Goal: Obtain resource: Download file/media

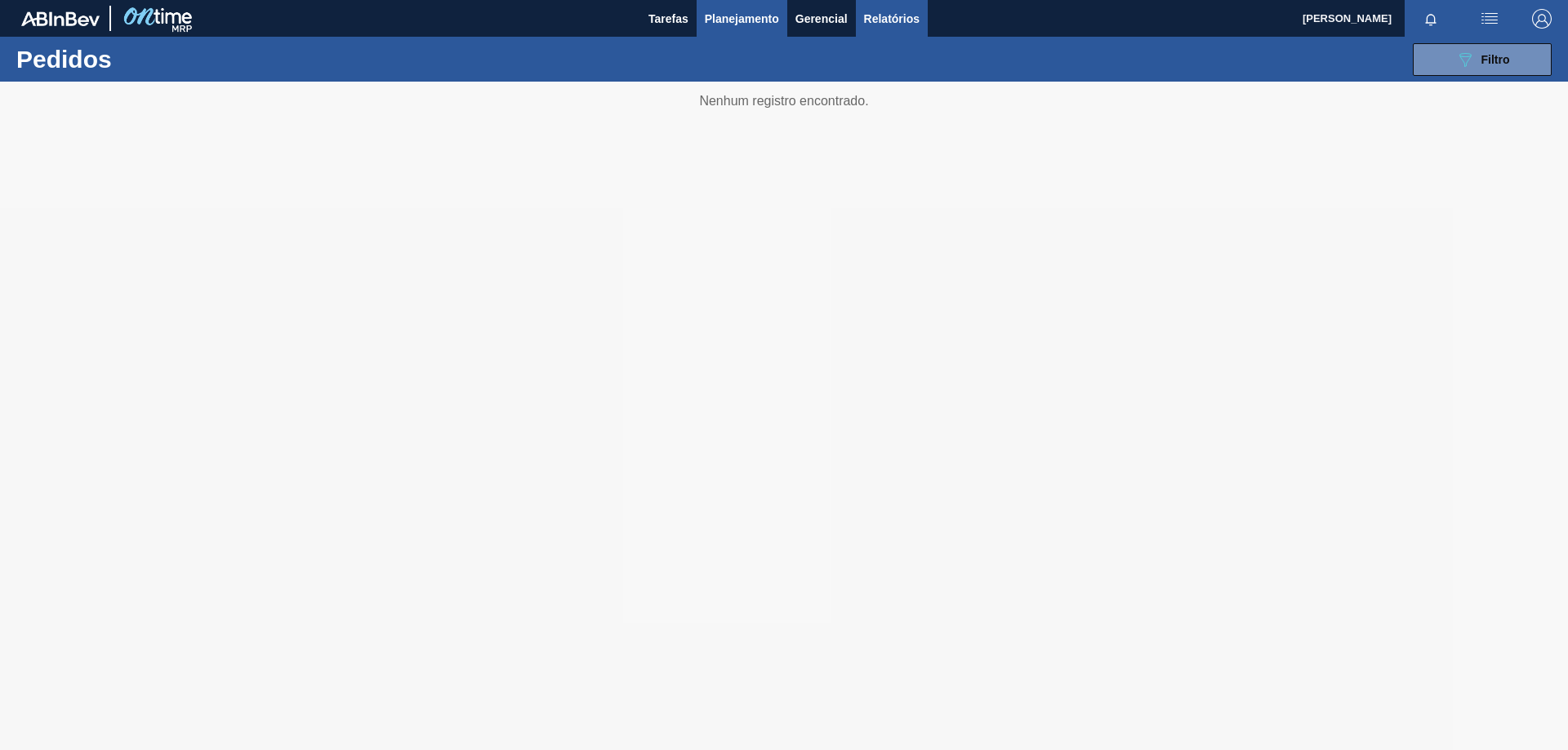
click at [885, 26] on span "Relatórios" at bounding box center [892, 18] width 55 height 20
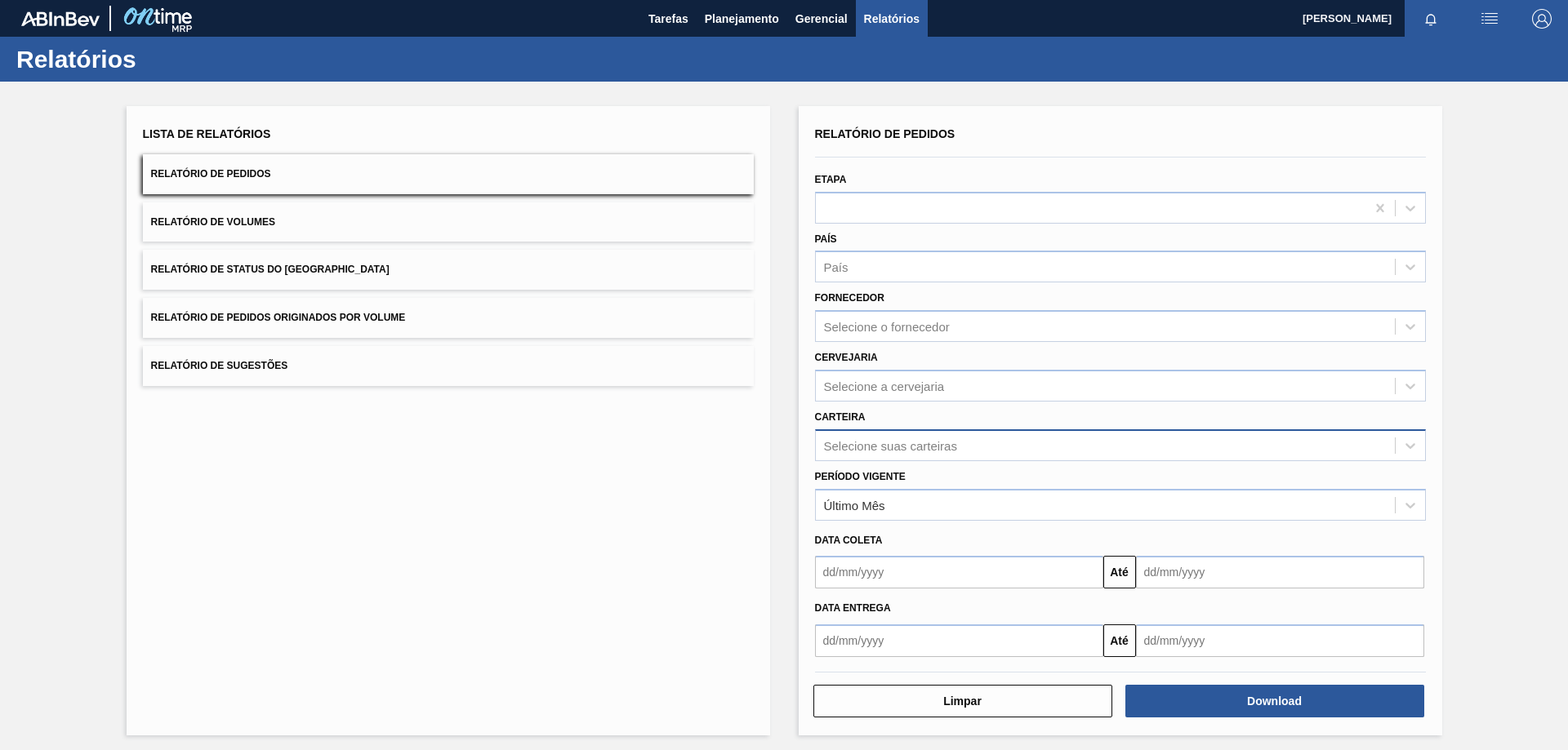
click at [875, 452] on div "Selecione suas carteiras" at bounding box center [891, 445] width 133 height 14
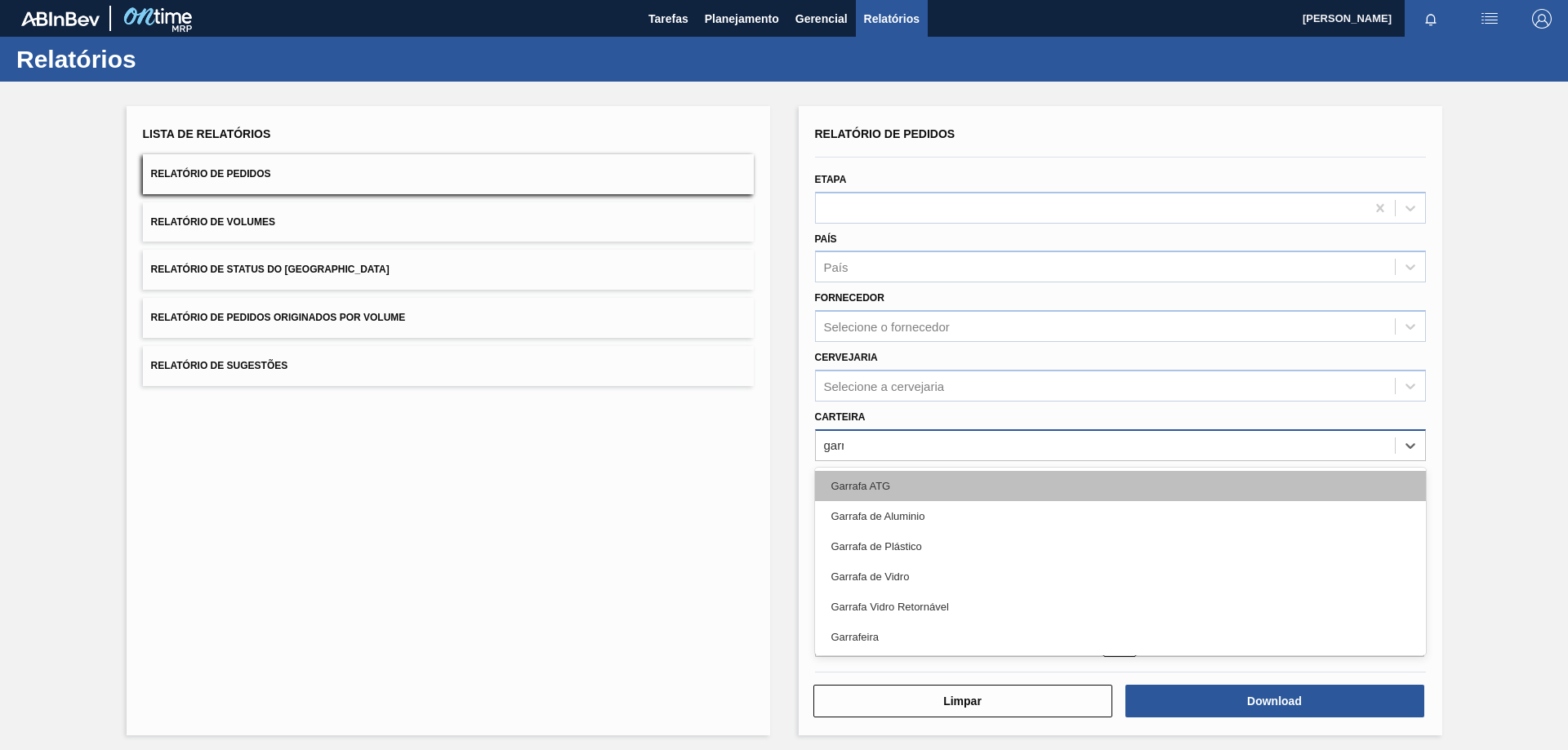
type input "garra"
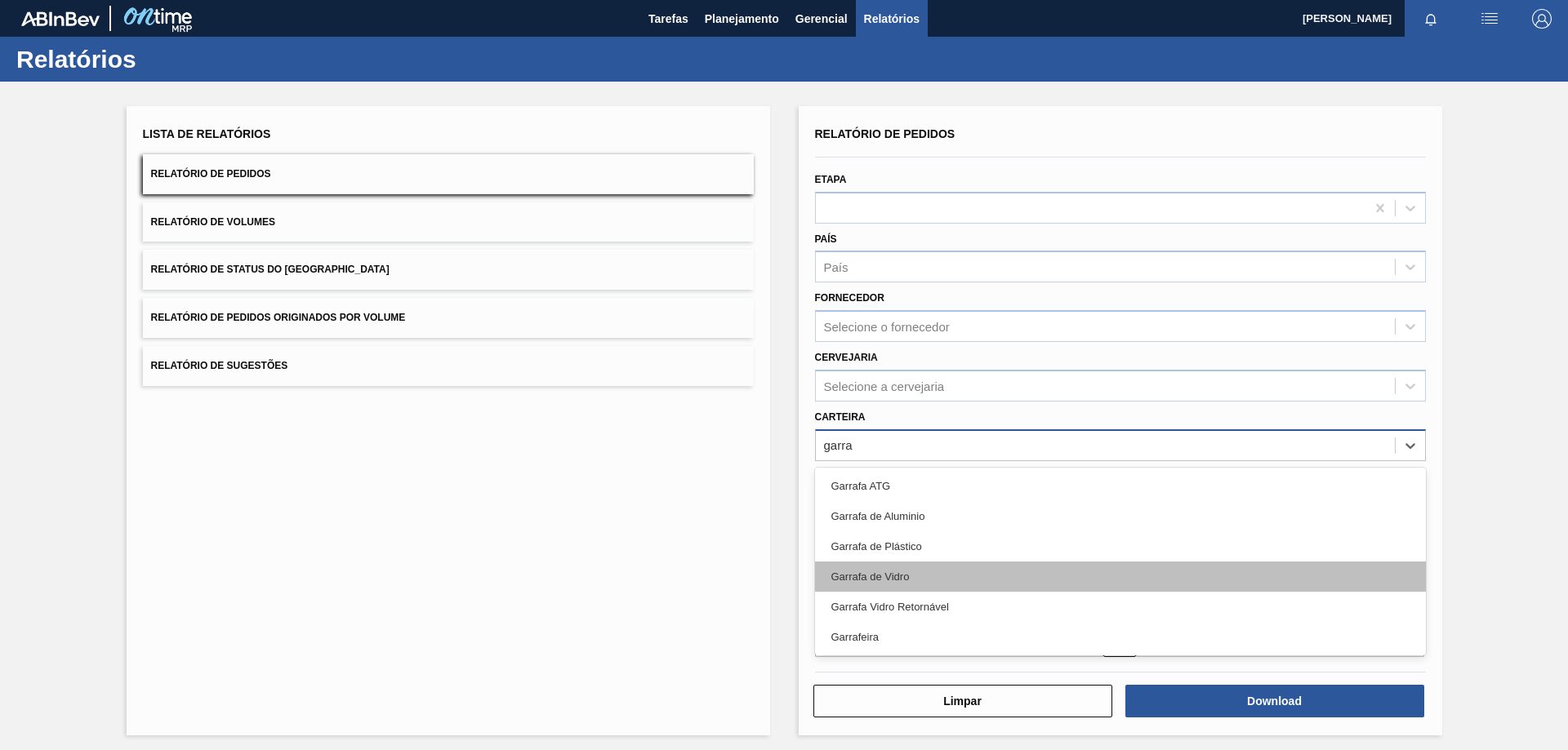
click at [890, 571] on div "Garrafa de Vidro" at bounding box center [1120, 577] width 611 height 30
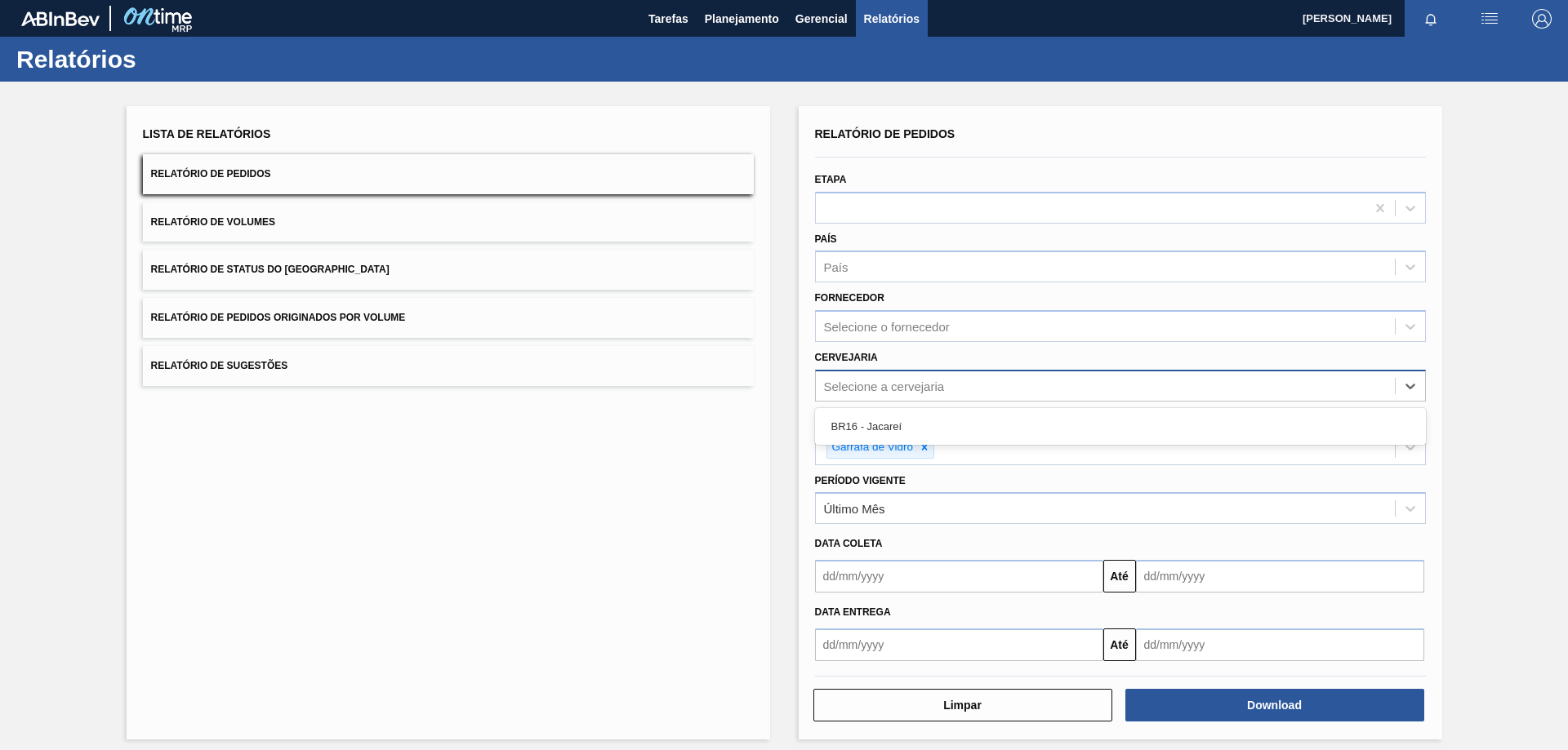
click at [863, 374] on div "Selecione a cervejaria" at bounding box center [1105, 385] width 579 height 24
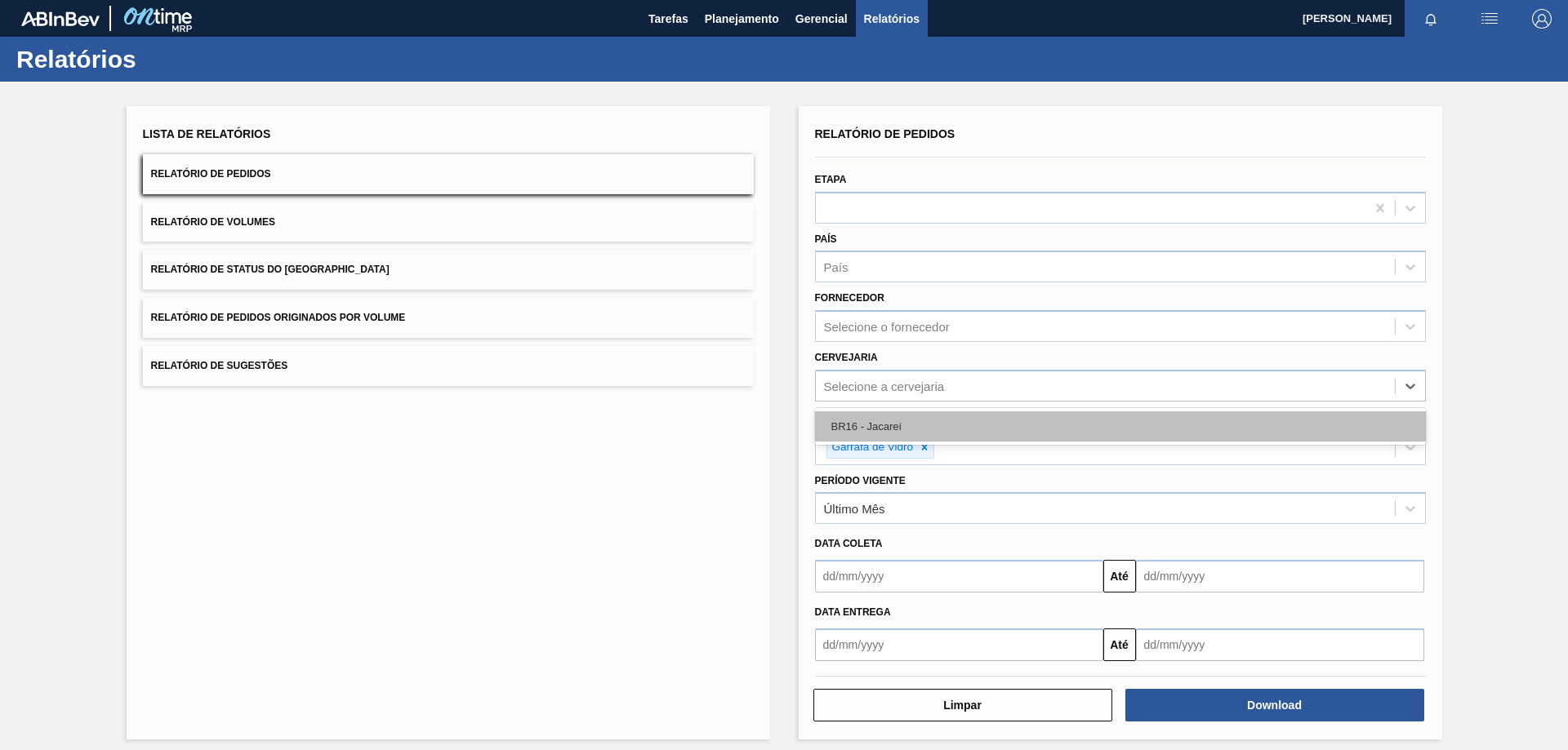
click at [895, 433] on div "BR16 - Jacareí" at bounding box center [1120, 426] width 611 height 30
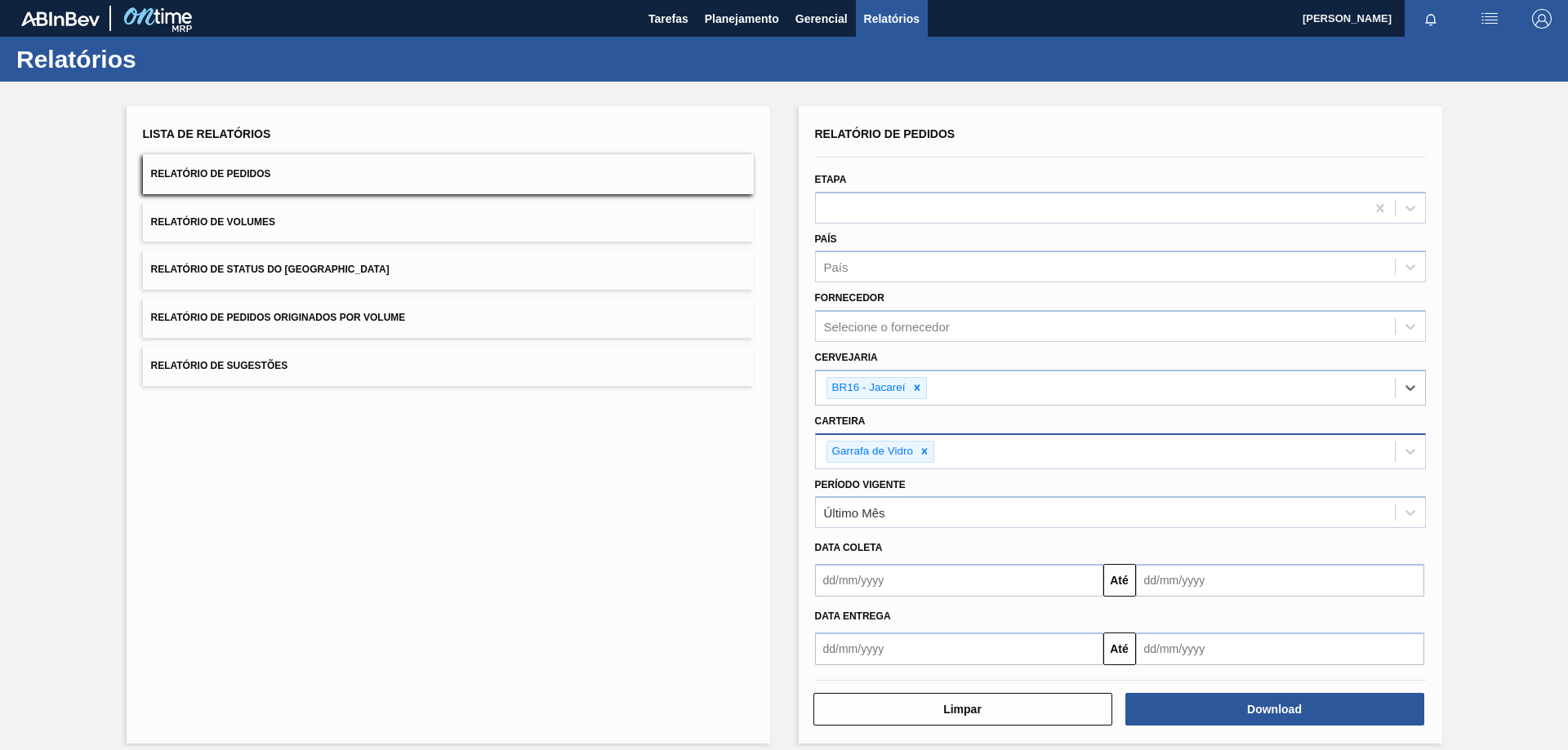
drag, startPoint x: 860, startPoint y: 579, endPoint x: 897, endPoint y: 575, distance: 37.2
click at [860, 579] on input "text" at bounding box center [959, 580] width 289 height 32
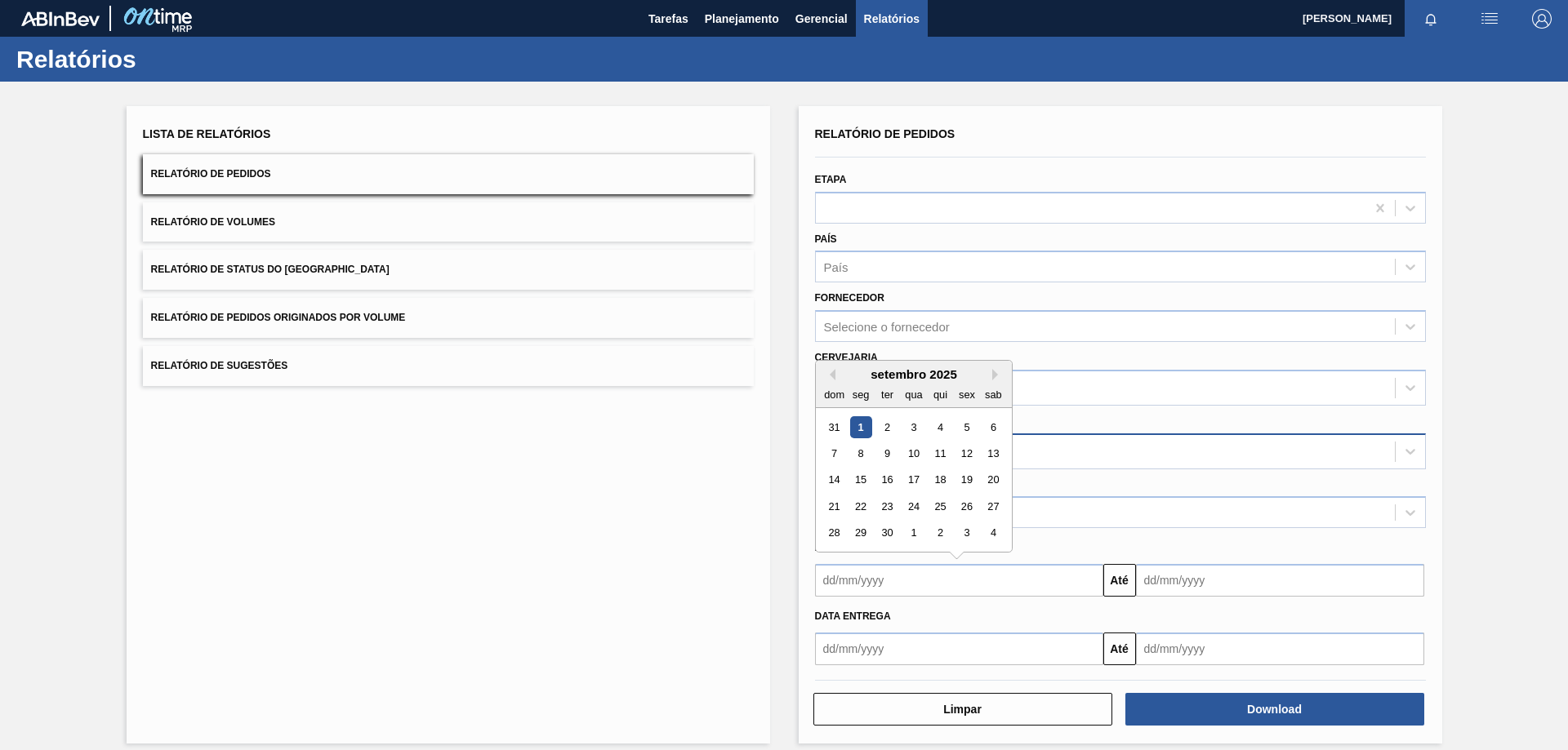
click at [856, 428] on div "1" at bounding box center [860, 427] width 22 height 22
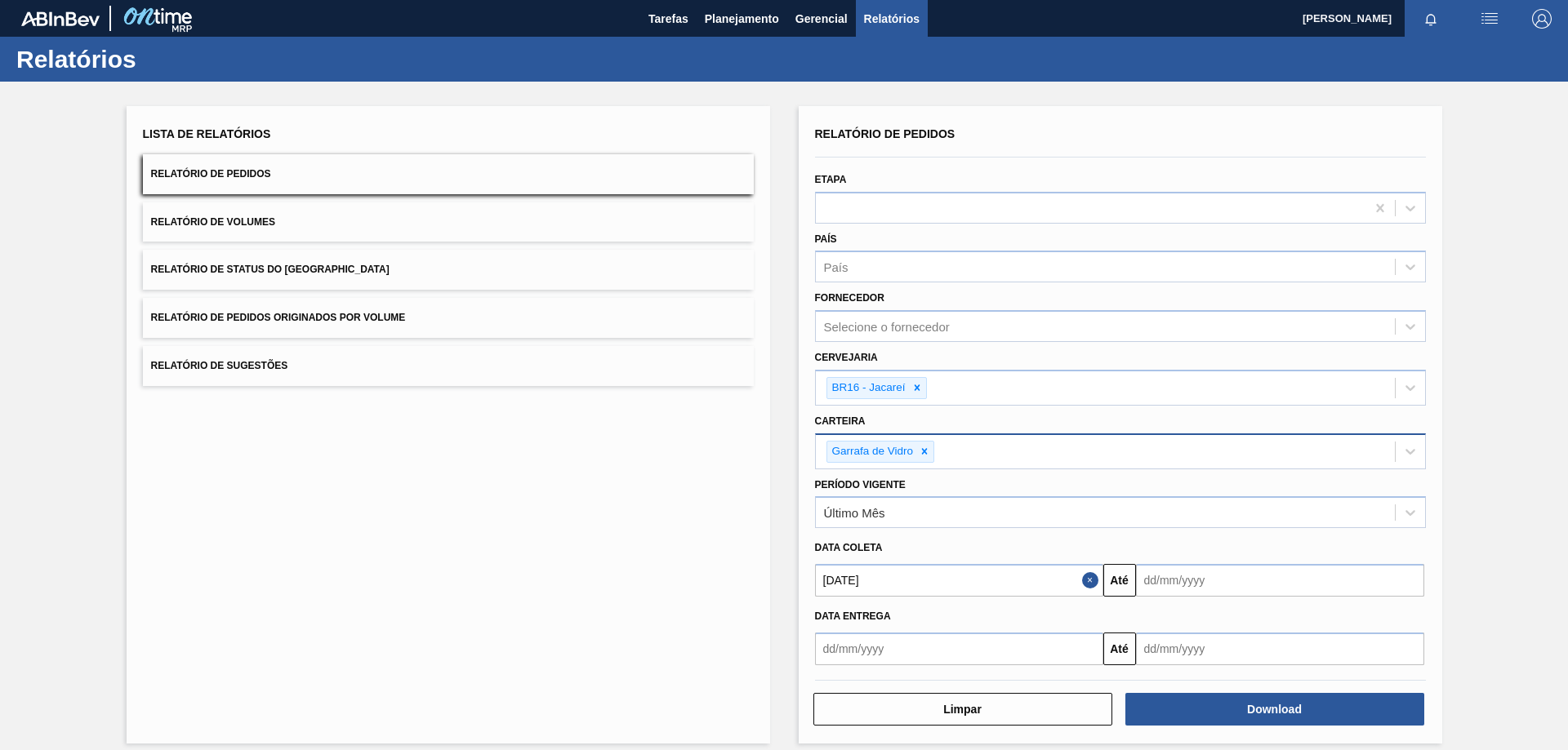
type input "[DATE]"
click at [1180, 598] on div "Data entrega Até" at bounding box center [1120, 631] width 624 height 68
drag, startPoint x: 1175, startPoint y: 590, endPoint x: 1169, endPoint y: 596, distance: 8.5
click at [1175, 590] on input "text" at bounding box center [1280, 580] width 289 height 32
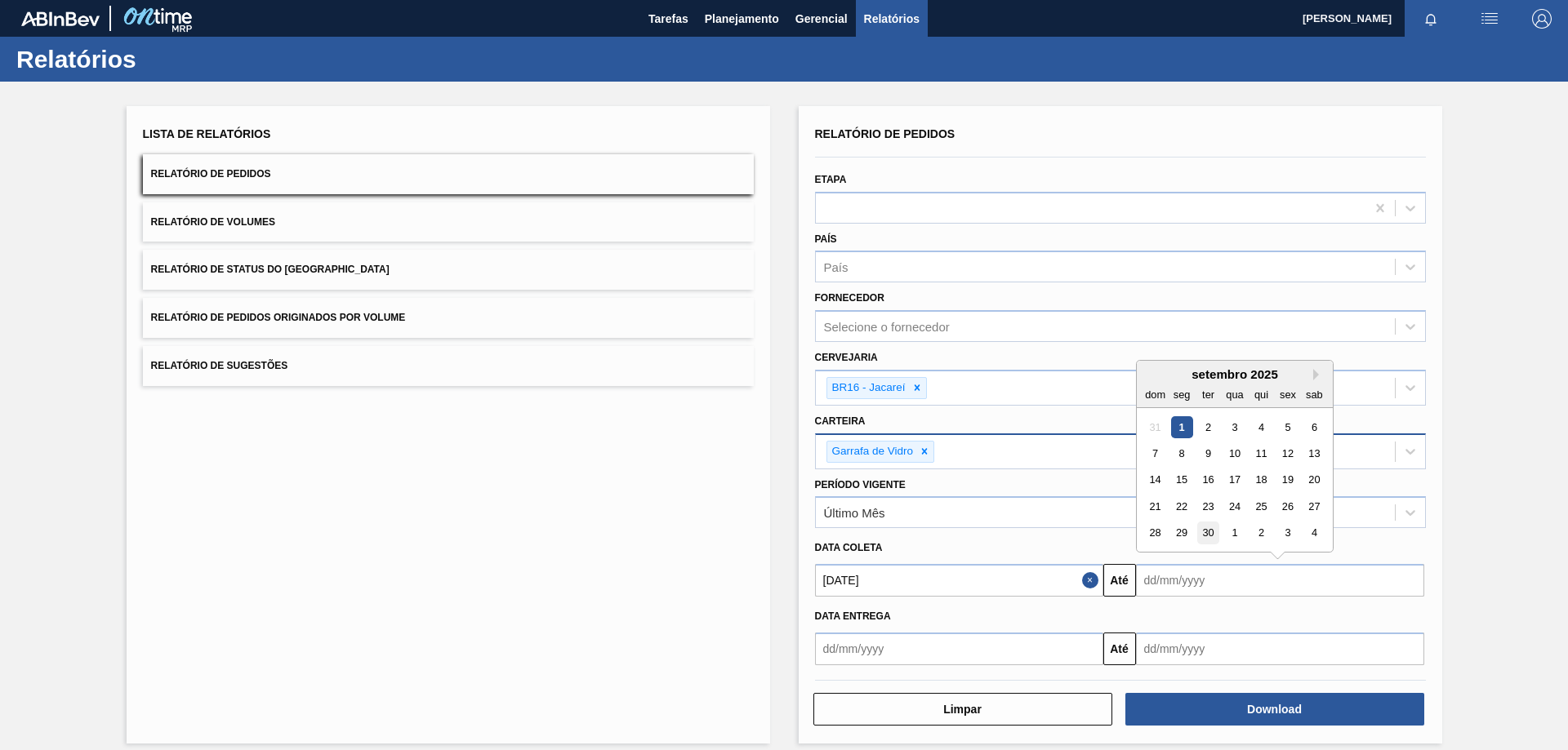
click at [1204, 533] on div "30" at bounding box center [1207, 533] width 22 height 22
type input "[DATE]"
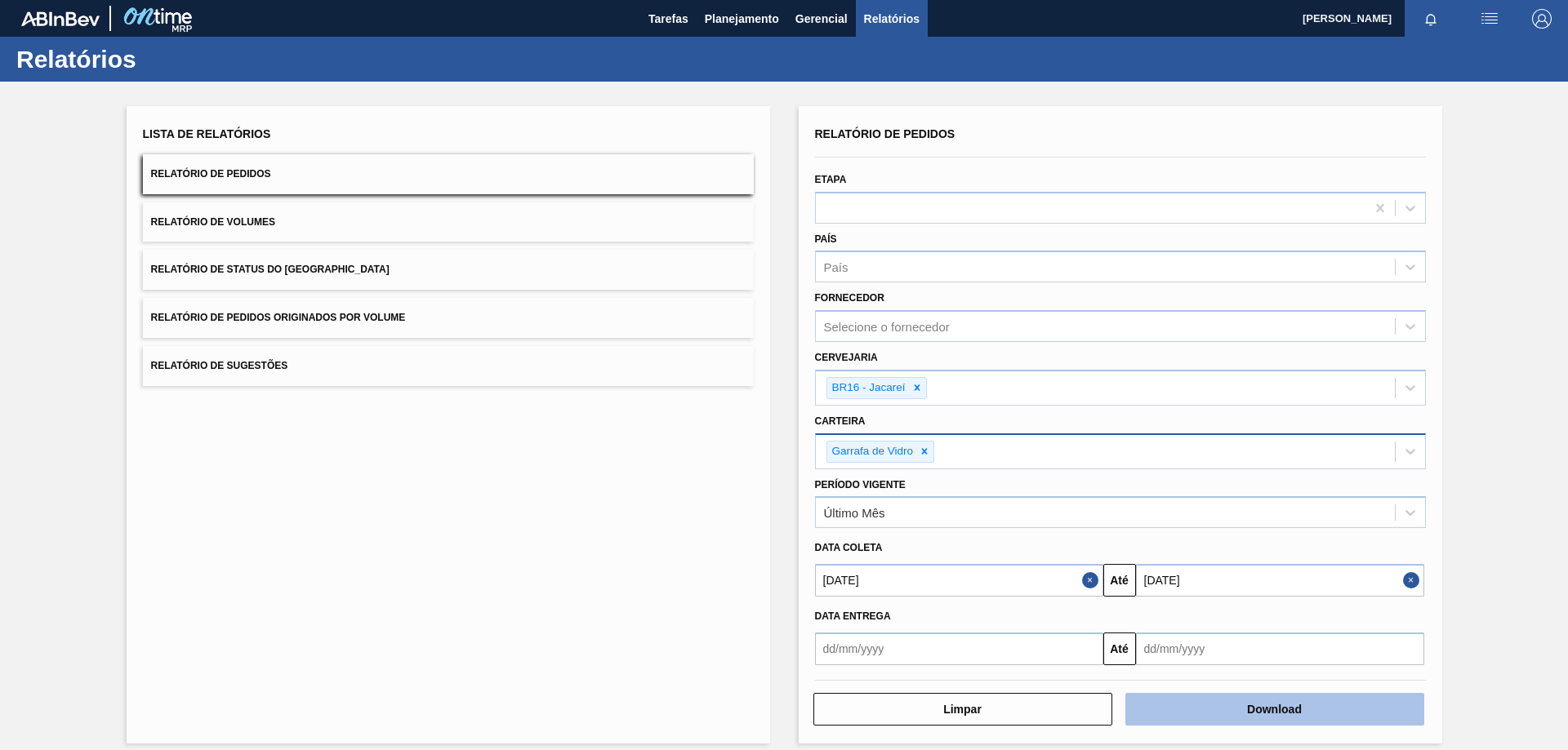
click at [1195, 703] on button "Download" at bounding box center [1275, 709] width 299 height 32
click at [535, 530] on div "Lista de Relatórios Relatório de Pedidos Relatório de Volumes Relatório de Stat…" at bounding box center [448, 425] width 644 height 638
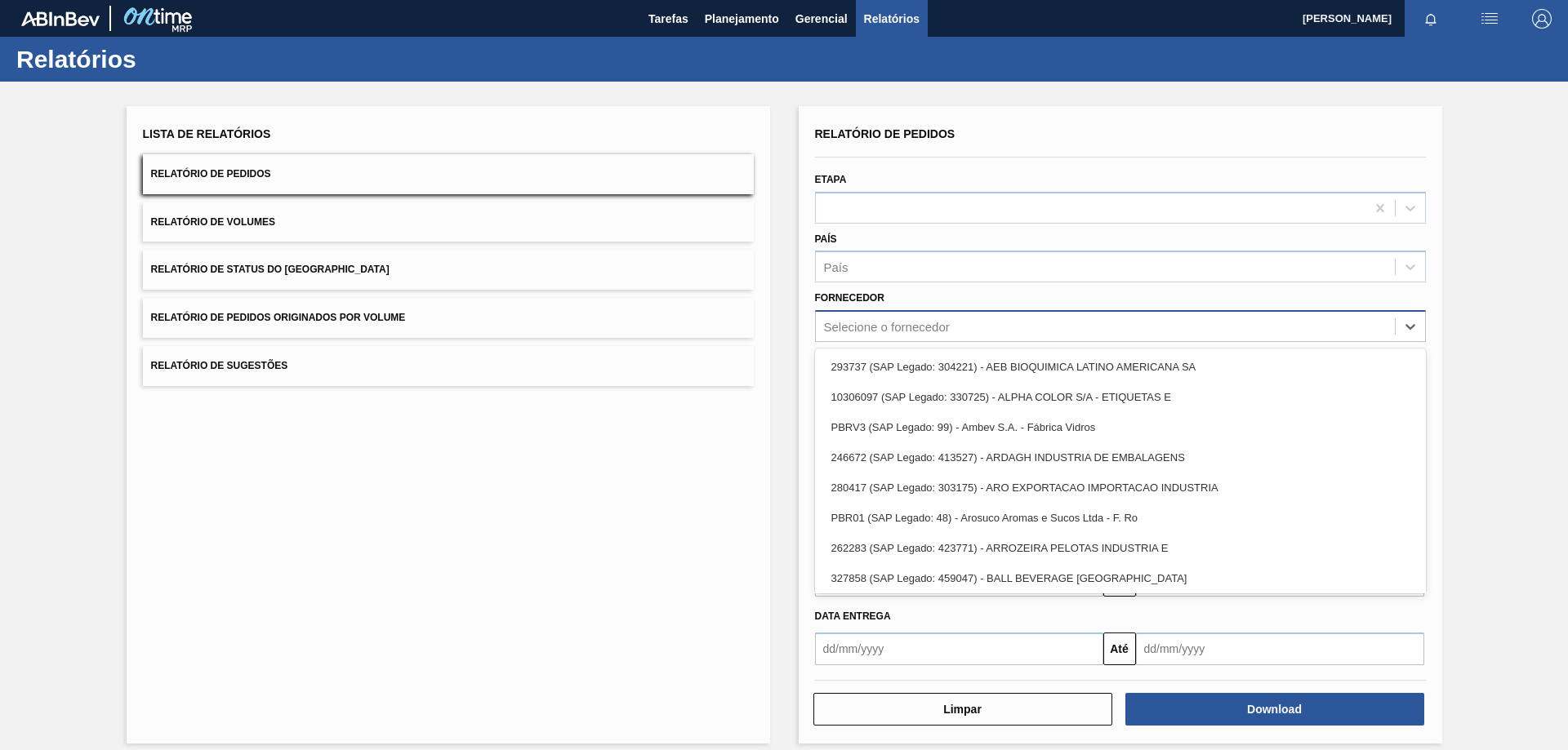
click at [853, 335] on div "Selecione o fornecedor" at bounding box center [1105, 327] width 579 height 24
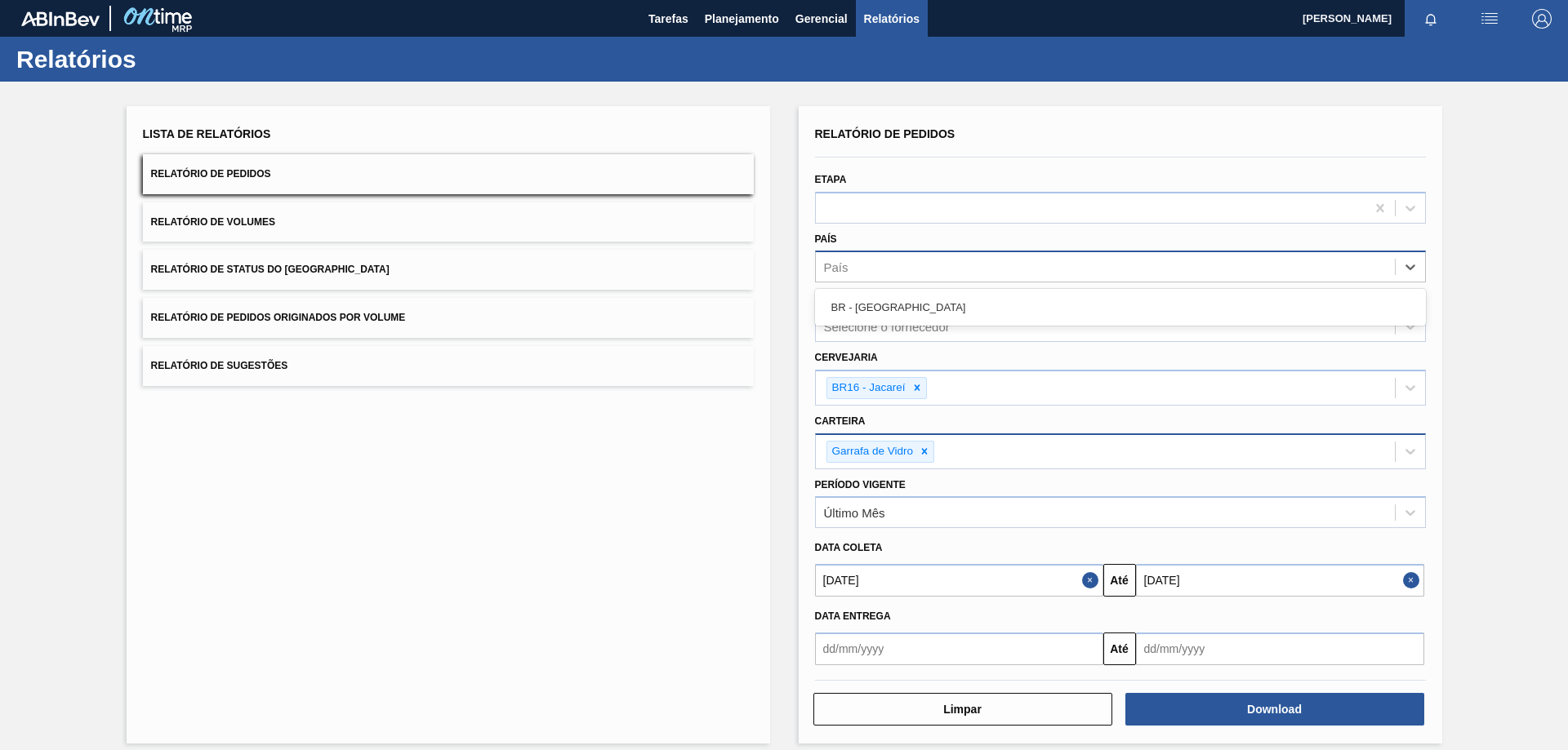
click at [868, 272] on div "País" at bounding box center [1105, 267] width 579 height 24
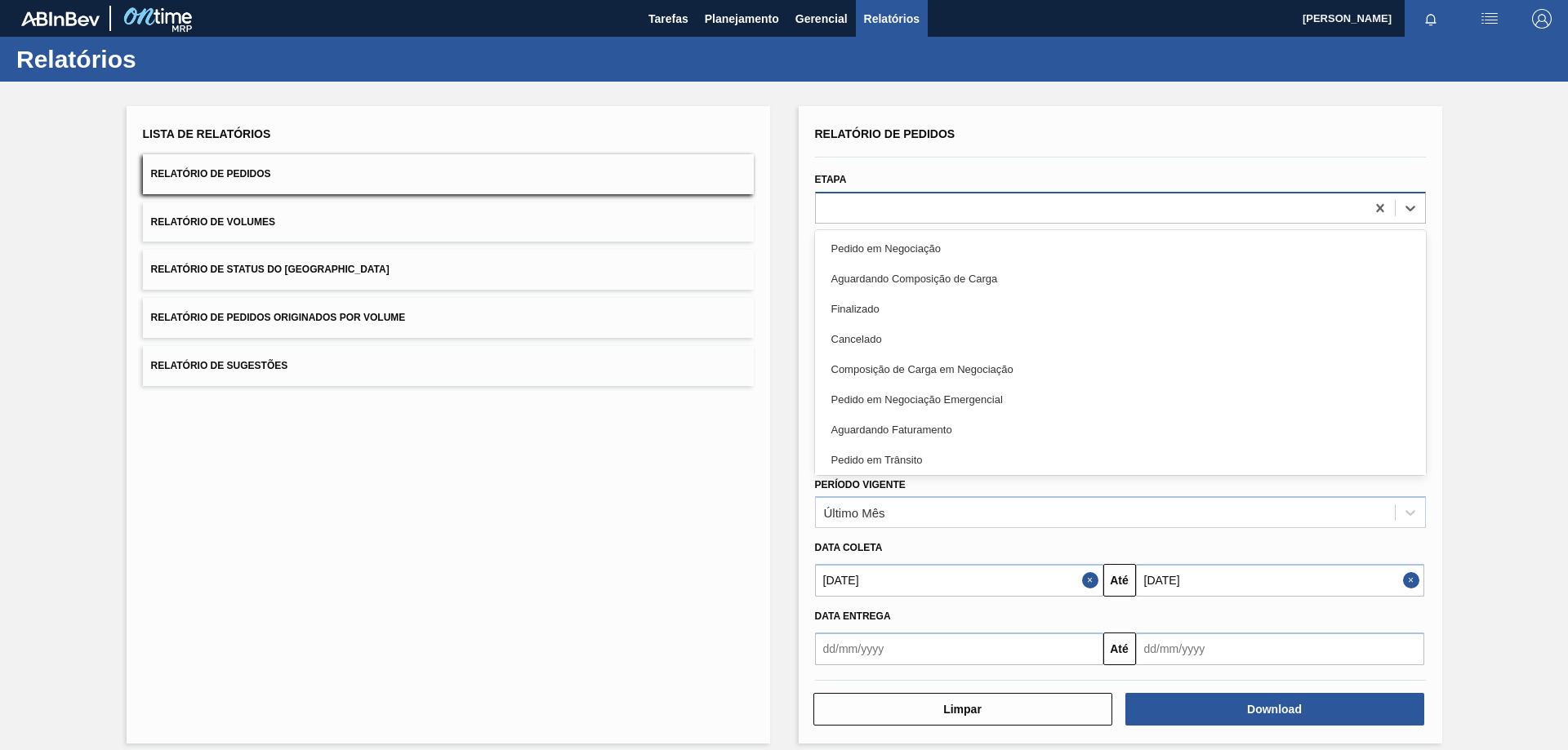
click at [860, 212] on div at bounding box center [1090, 207] width 550 height 24
type input "agua"
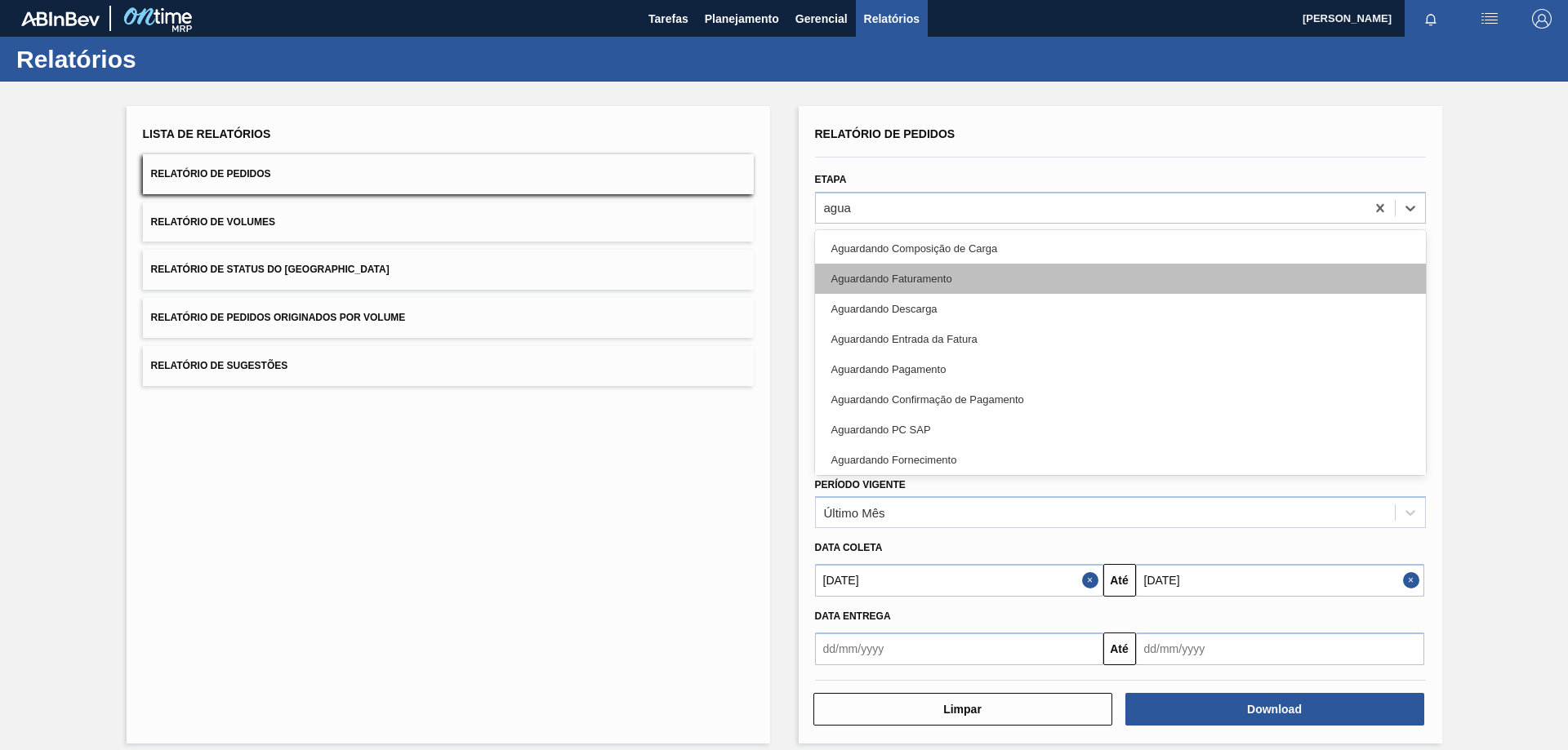
click at [888, 285] on div "Aguardando Faturamento" at bounding box center [1120, 279] width 611 height 30
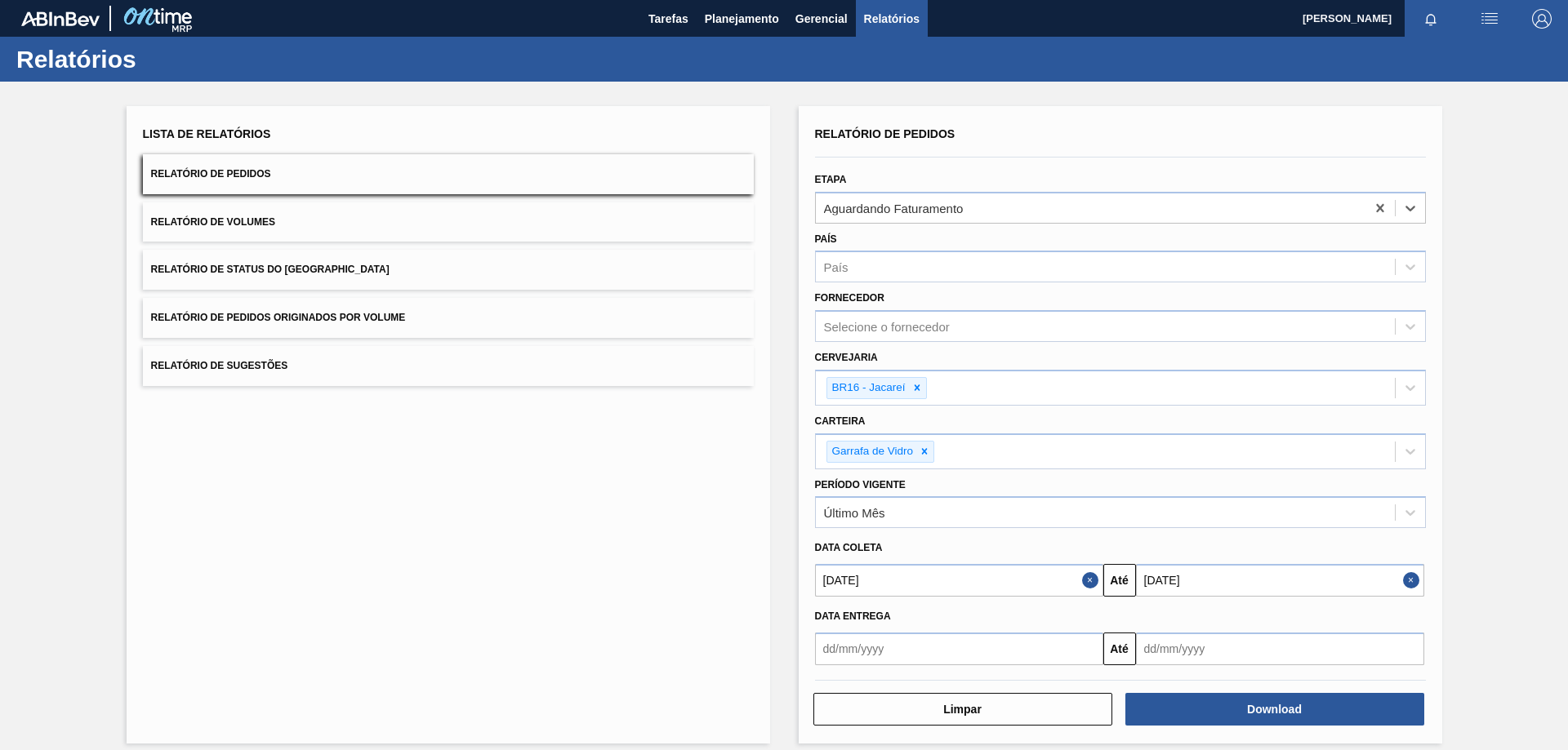
click at [654, 559] on div "Lista de Relatórios Relatório de Pedidos Relatório de Volumes Relatório de Stat…" at bounding box center [448, 425] width 644 height 638
click at [665, 580] on div "Lista de Relatórios Relatório de Pedidos Relatório de Volumes Relatório de Stat…" at bounding box center [448, 425] width 644 height 638
